Goal: Information Seeking & Learning: Find contact information

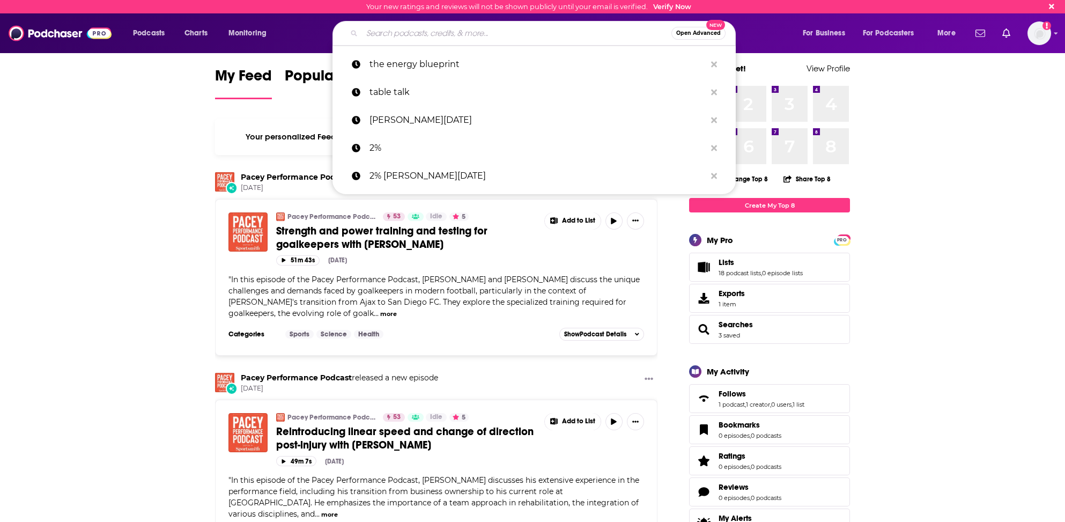
click at [373, 31] on input "Search podcasts, credits, & more..." at bounding box center [517, 33] width 310 height 17
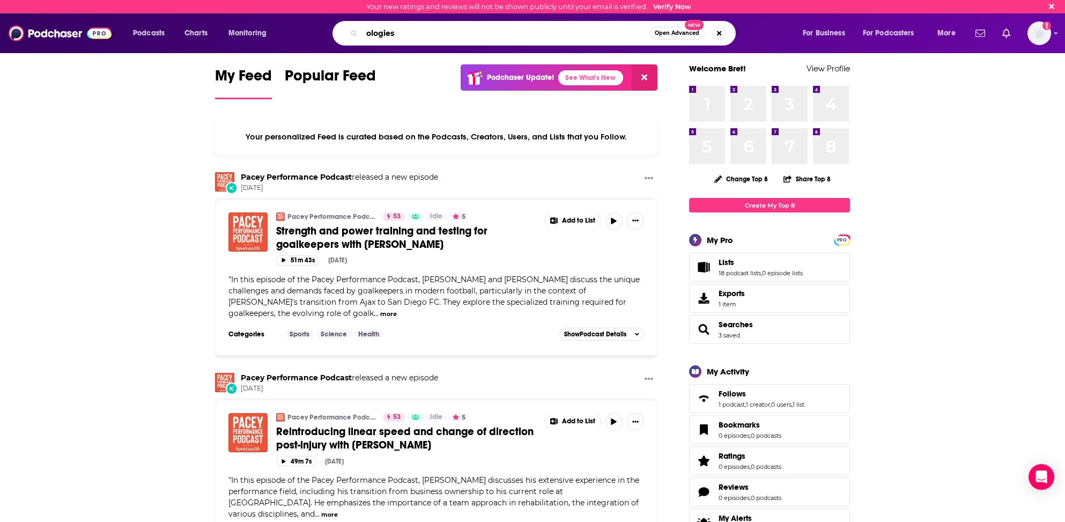
type input "ologies"
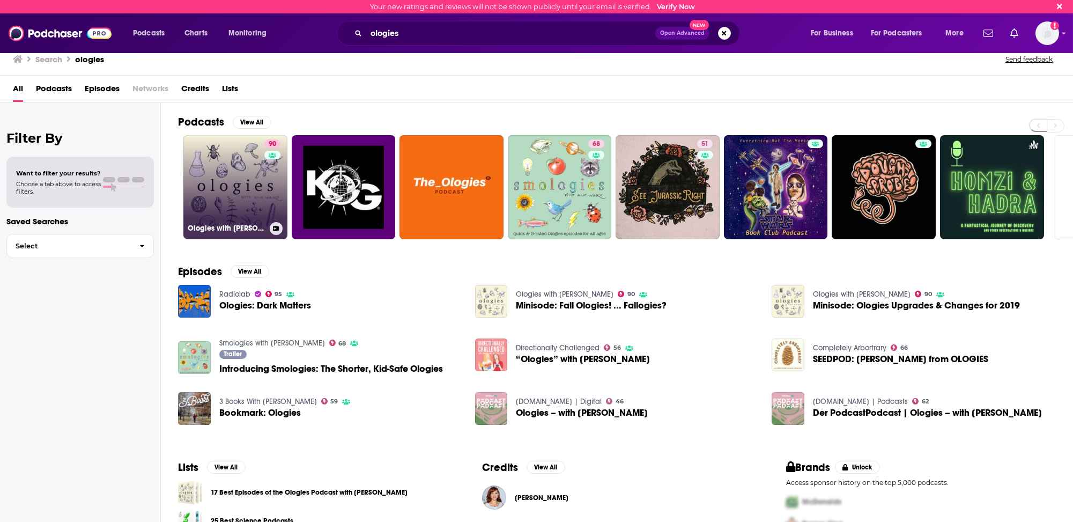
click at [212, 198] on link "90 Ologies with [PERSON_NAME]" at bounding box center [235, 187] width 104 height 104
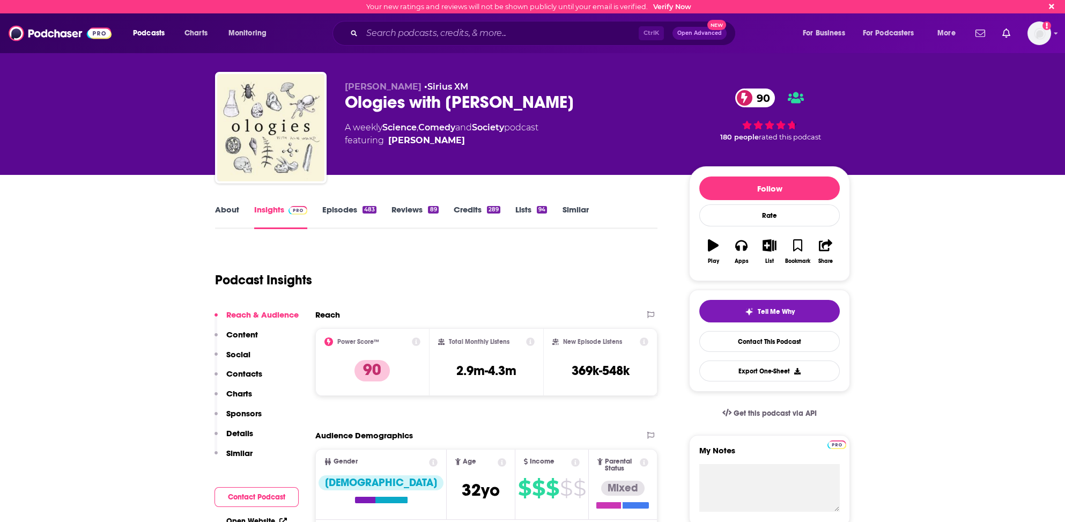
click at [266, 207] on link "Insights" at bounding box center [280, 216] width 53 height 25
click at [253, 372] on p "Contacts" at bounding box center [244, 374] width 36 height 10
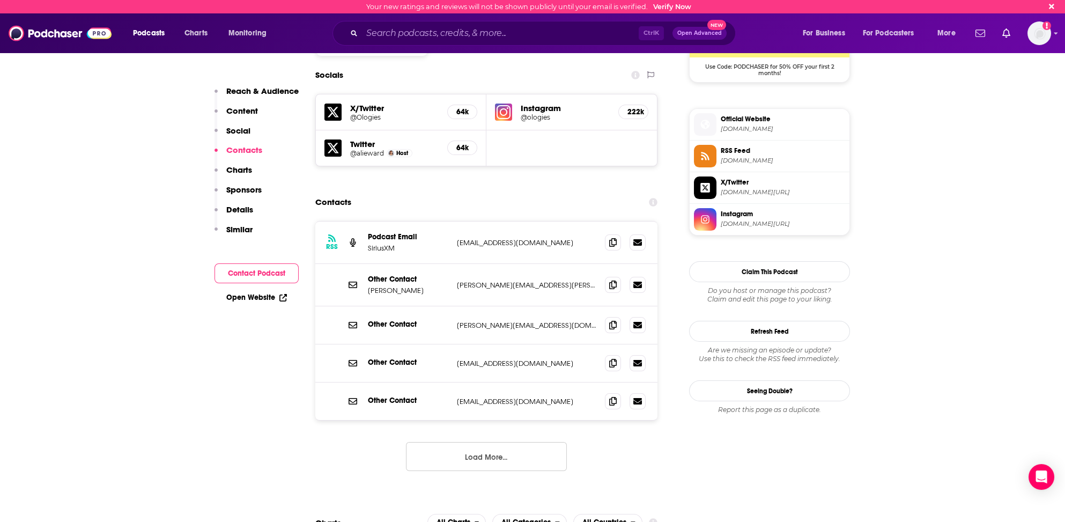
scroll to position [853, 0]
